Goal: Register for event/course

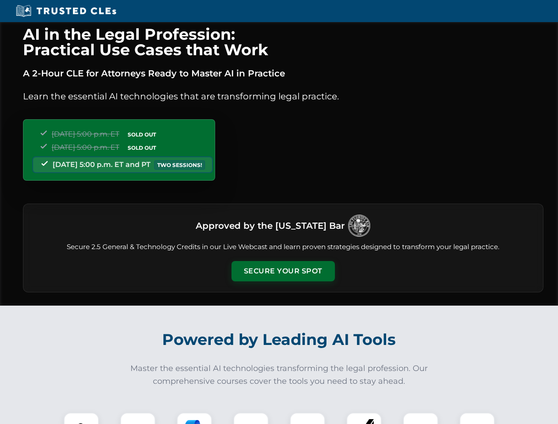
click at [283, 271] on button "Secure Your Spot" at bounding box center [282, 271] width 103 height 20
click at [81, 418] on img at bounding box center [81, 430] width 26 height 26
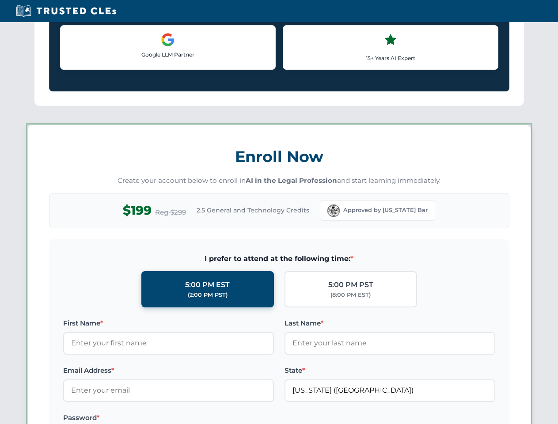
click at [194, 418] on label "Password *" at bounding box center [168, 417] width 211 height 11
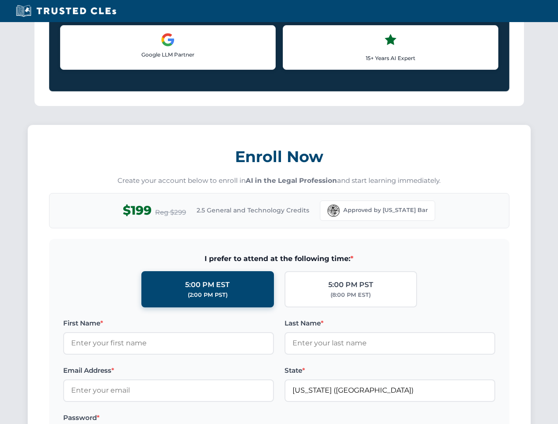
scroll to position [867, 0]
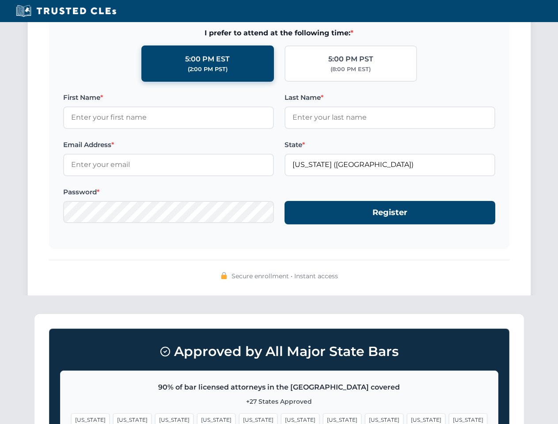
click at [407, 418] on span "[US_STATE]" at bounding box center [426, 419] width 38 height 13
